Goal: Task Accomplishment & Management: Manage account settings

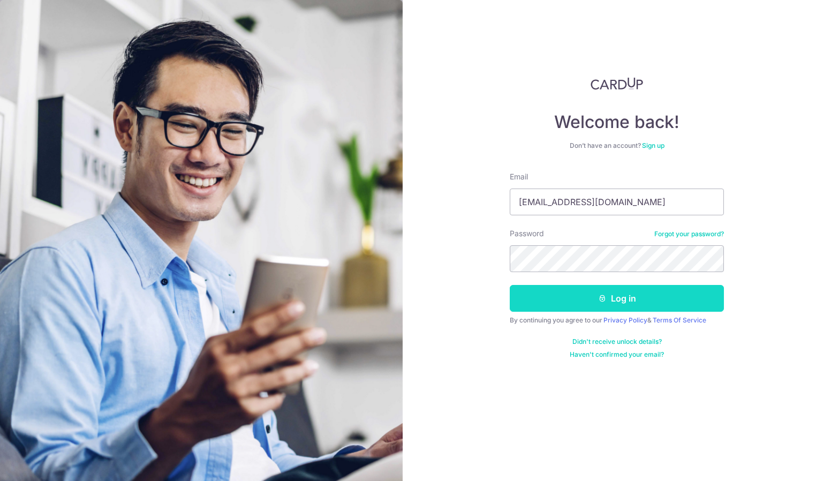
click at [610, 301] on button "Log in" at bounding box center [617, 298] width 214 height 27
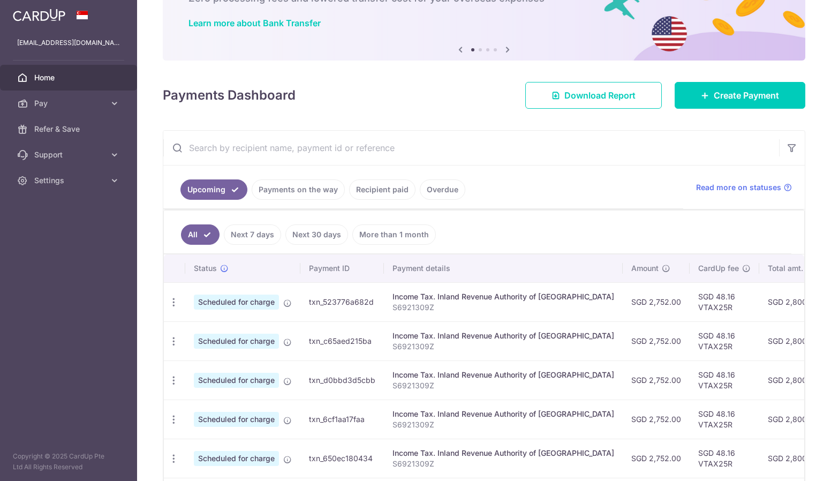
scroll to position [107, 0]
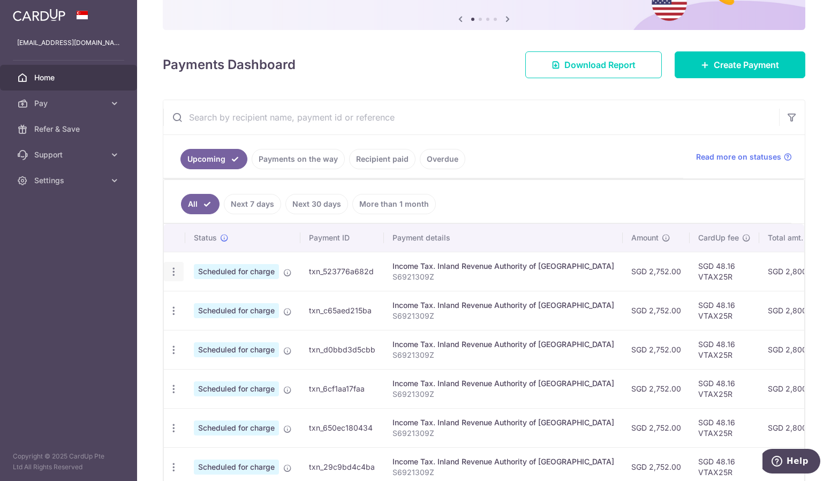
click at [171, 266] on icon "button" at bounding box center [173, 271] width 11 height 11
click at [198, 299] on span "Update payment" at bounding box center [230, 301] width 73 height 13
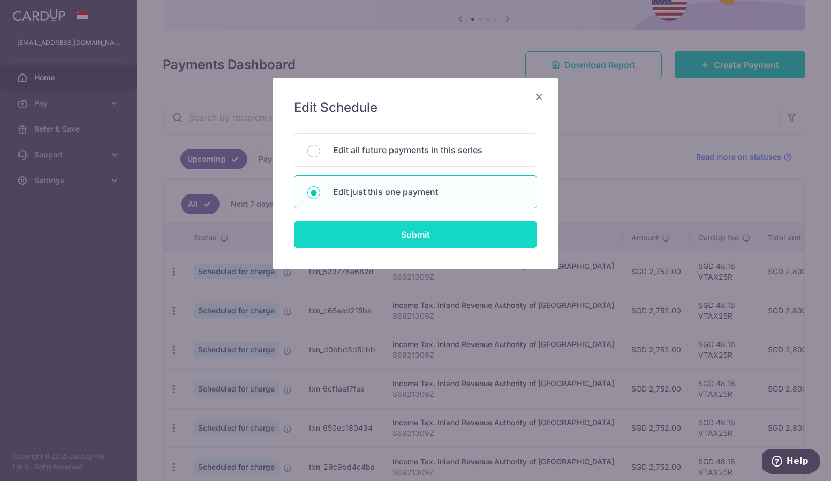
click at [443, 233] on input "Submit" at bounding box center [415, 234] width 243 height 27
radio input "true"
type input "2,752.00"
type input "[DATE]"
type input "S6921309Z"
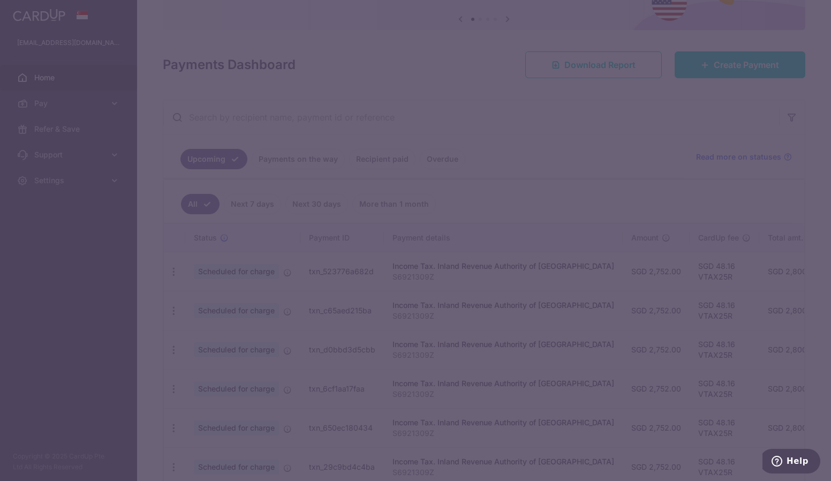
type input "VTAX25R"
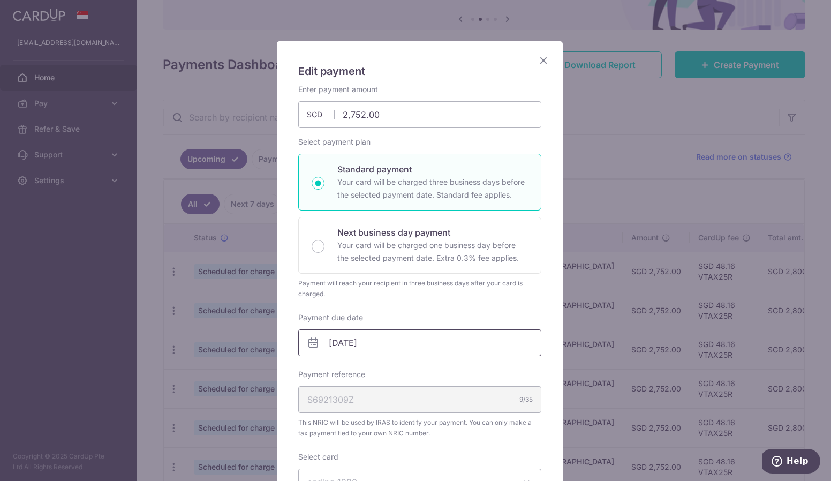
scroll to position [54, 0]
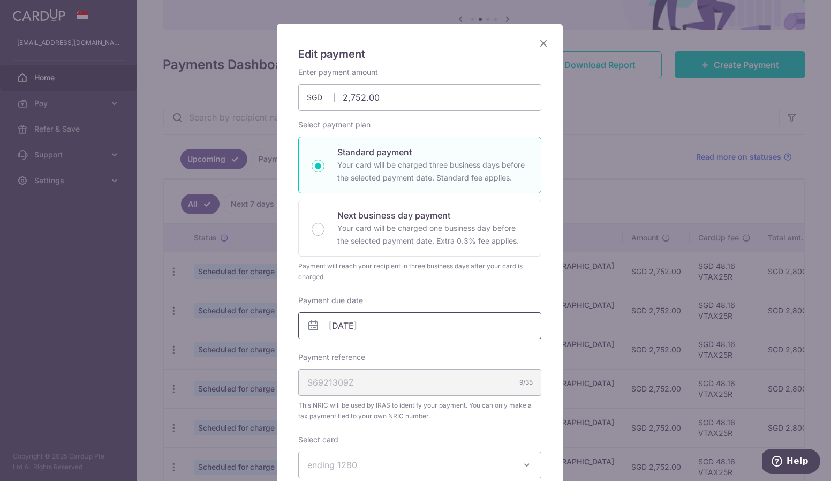
click at [436, 321] on input "[DATE]" at bounding box center [419, 325] width 243 height 27
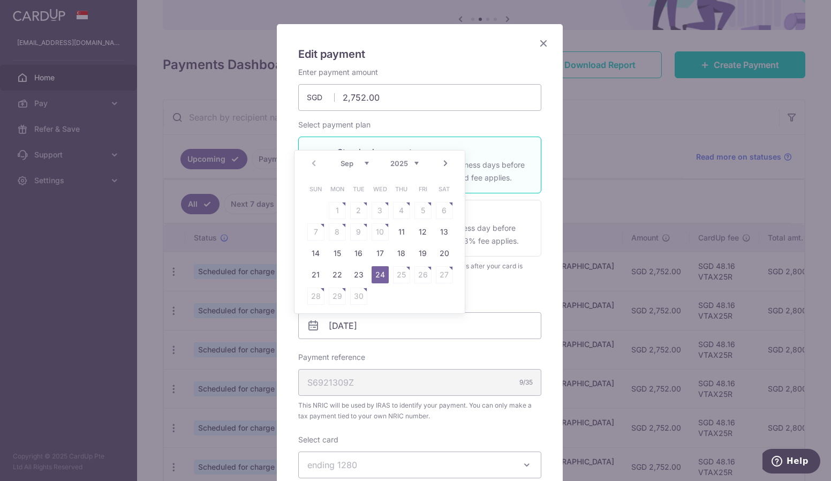
click at [539, 44] on icon "Close" at bounding box center [543, 42] width 13 height 13
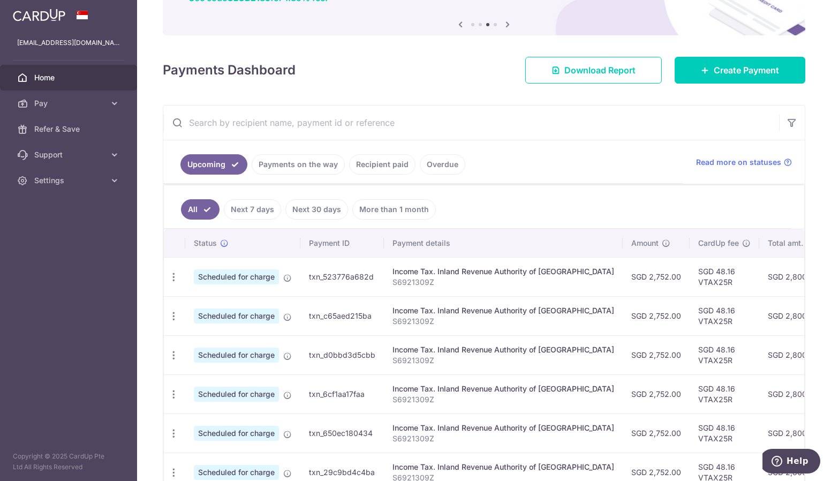
scroll to position [98, 0]
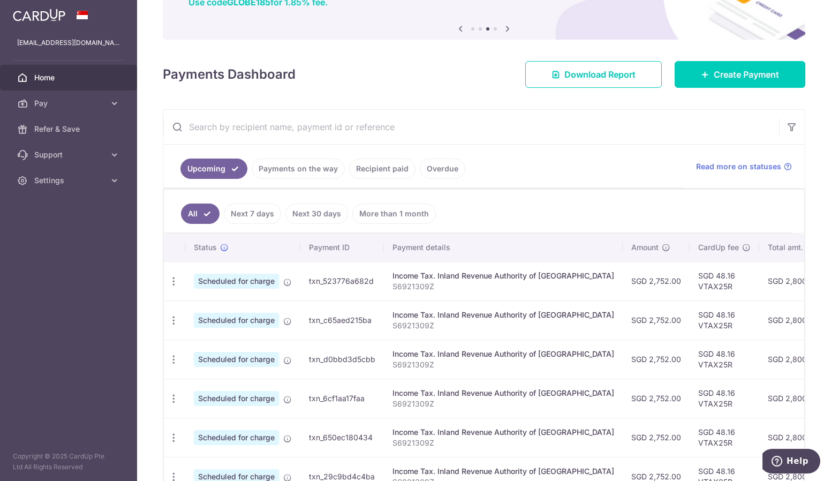
click at [315, 164] on link "Payments on the way" at bounding box center [298, 169] width 93 height 20
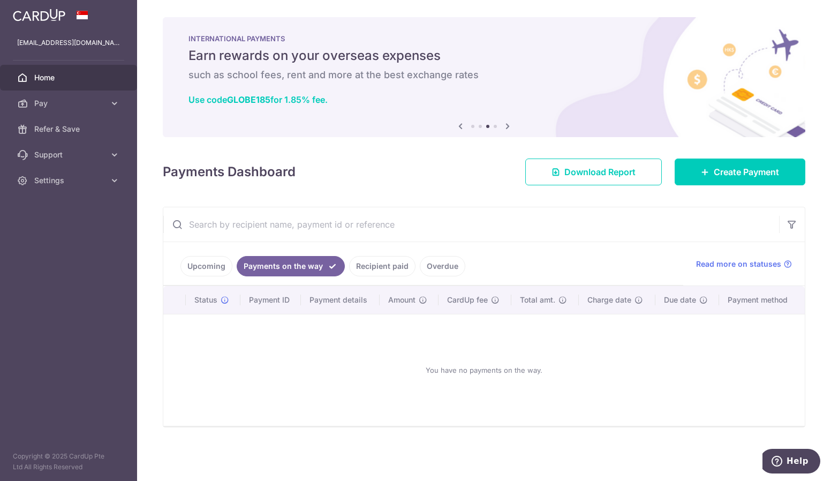
click at [368, 267] on link "Recipient paid" at bounding box center [382, 266] width 66 height 20
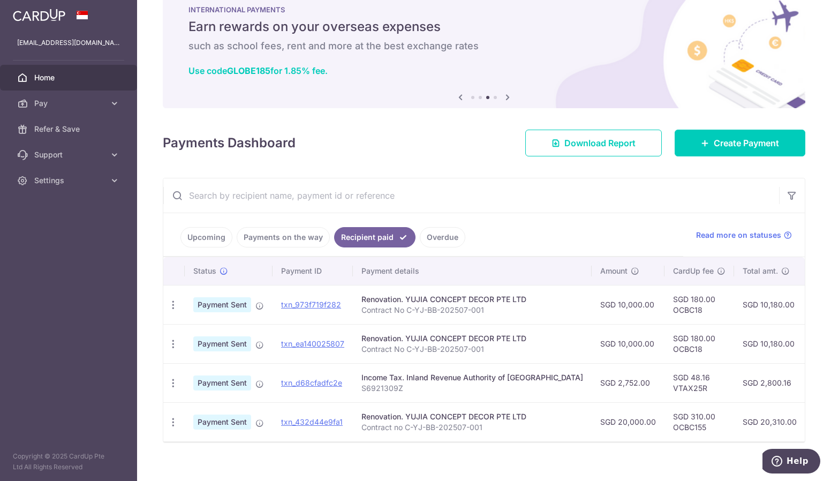
scroll to position [44, 0]
